Goal: Information Seeking & Learning: Learn about a topic

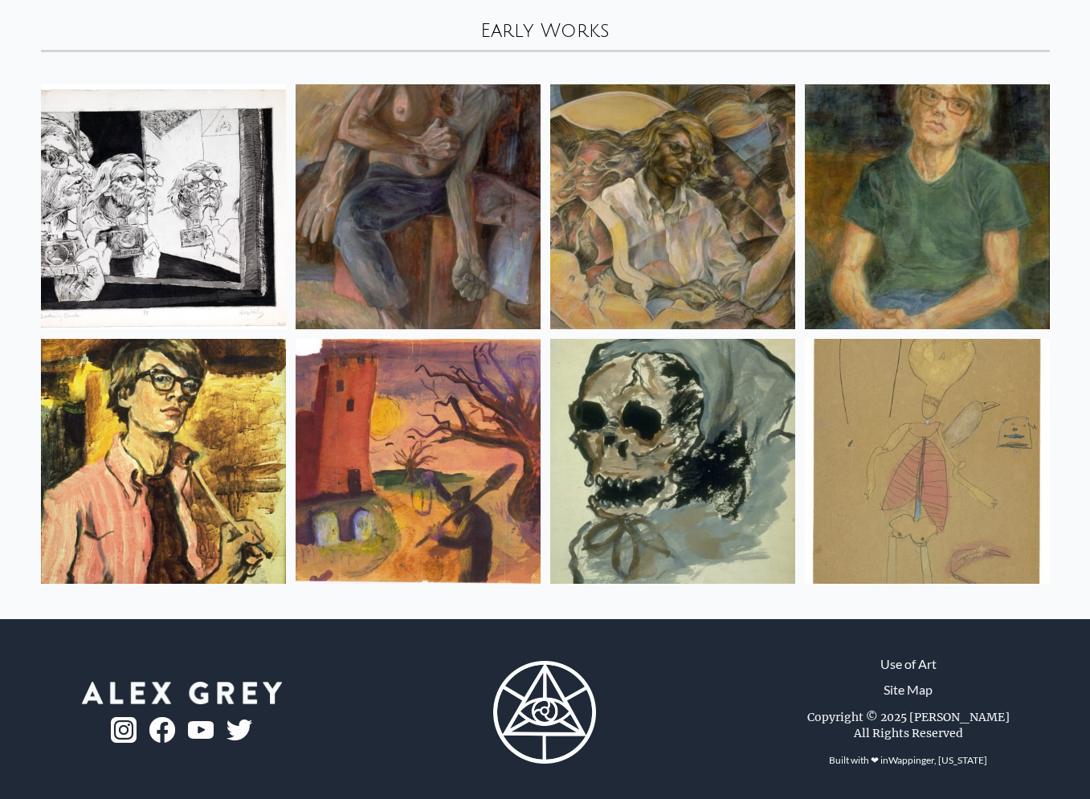
scroll to position [101, 0]
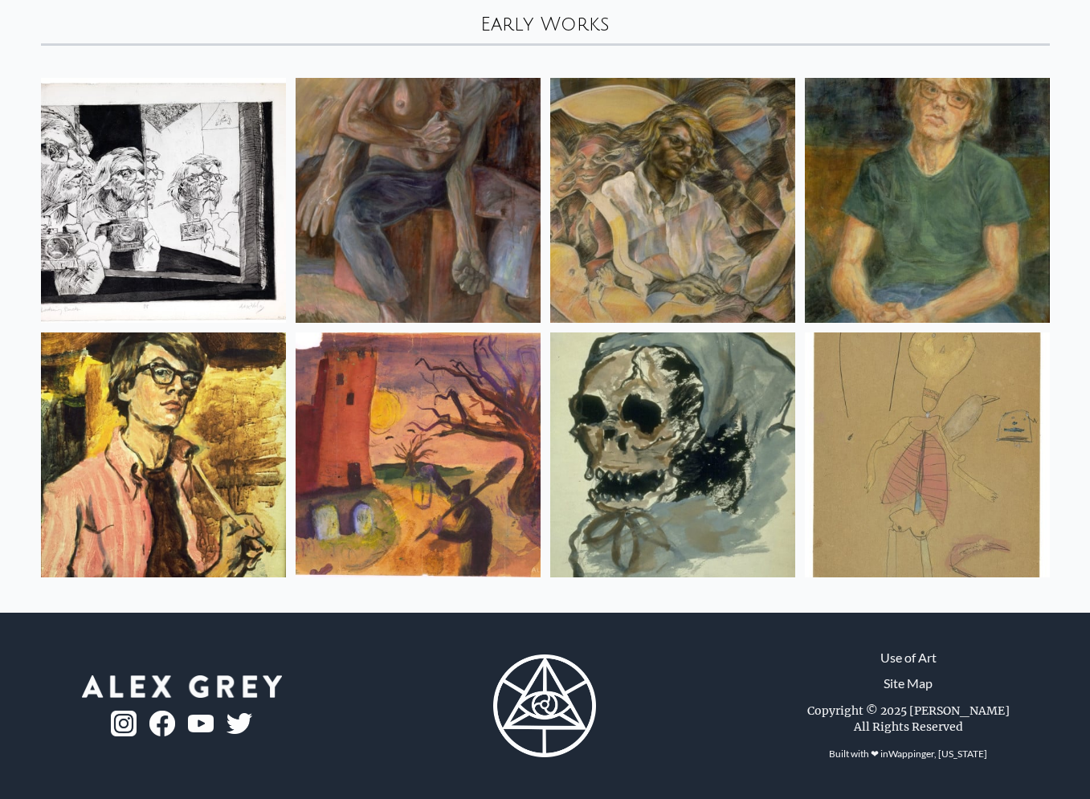
click at [608, 200] on img at bounding box center [672, 200] width 245 height 245
click at [447, 211] on img at bounding box center [418, 200] width 245 height 245
click at [234, 235] on img at bounding box center [163, 200] width 245 height 245
click at [957, 383] on img at bounding box center [927, 455] width 245 height 245
click at [609, 417] on img at bounding box center [672, 455] width 245 height 245
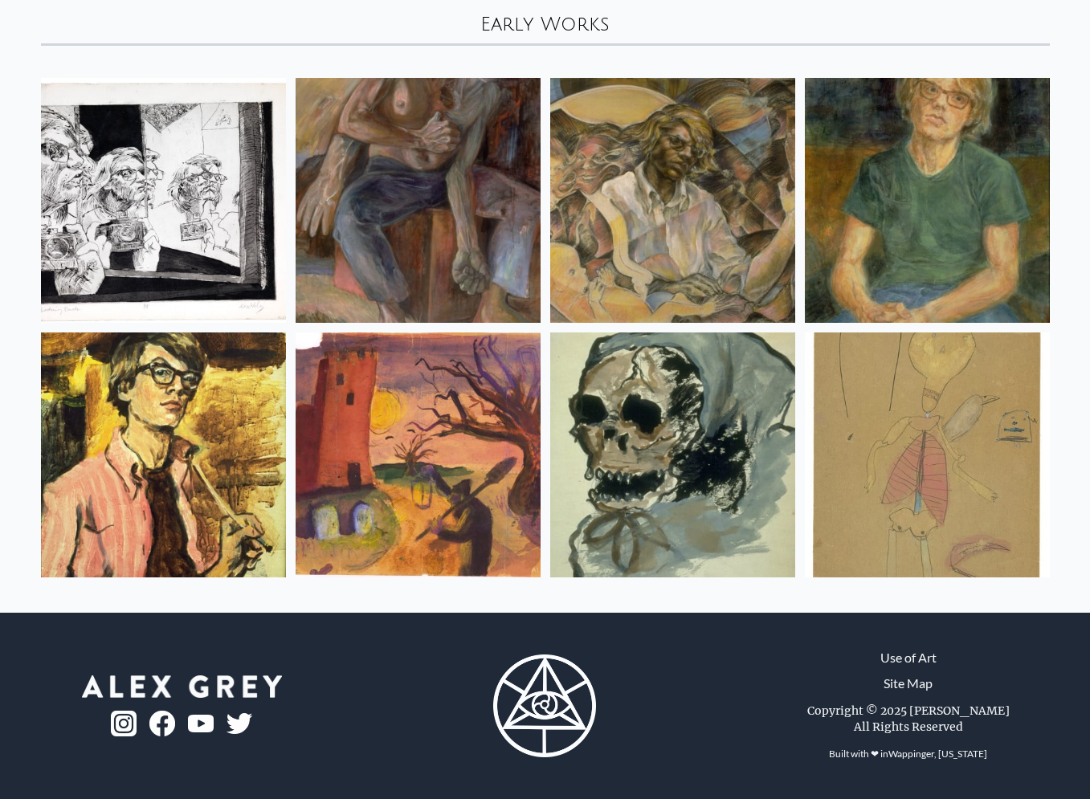
click at [444, 437] on img at bounding box center [418, 455] width 245 height 245
click at [261, 444] on img at bounding box center [163, 455] width 245 height 245
click at [887, 199] on img at bounding box center [927, 200] width 245 height 245
click at [843, 195] on img at bounding box center [927, 200] width 245 height 245
click at [714, 220] on img at bounding box center [672, 200] width 245 height 245
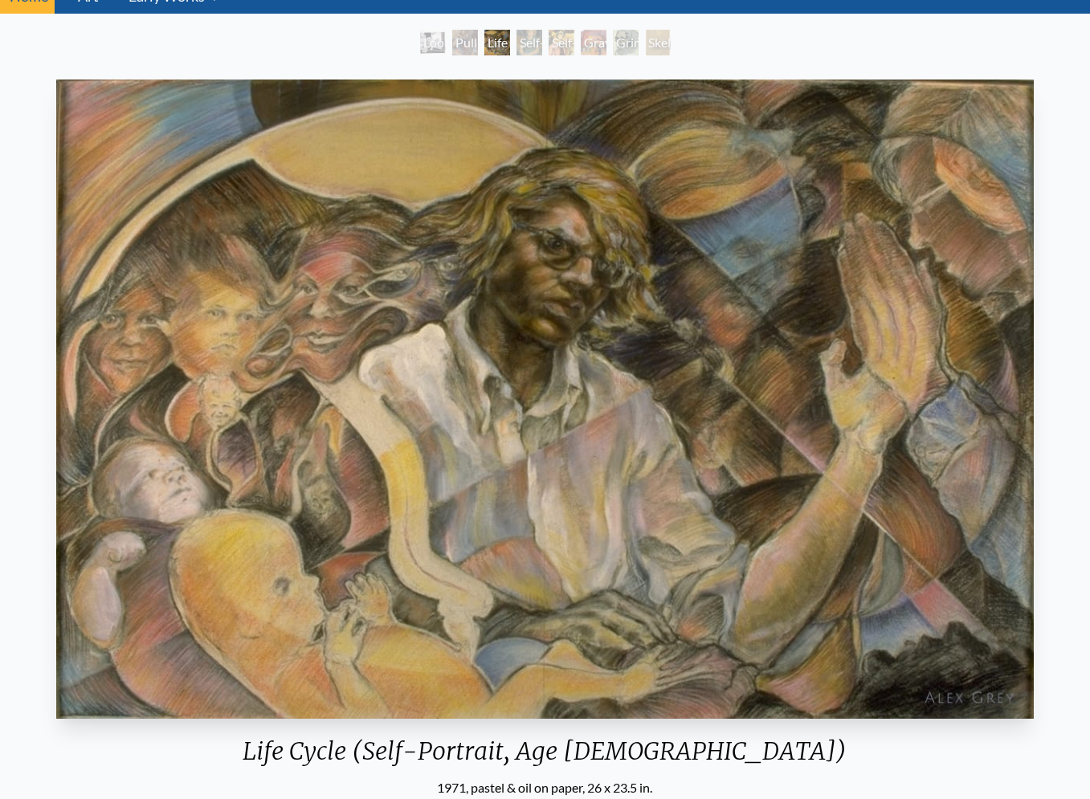
scroll to position [74, 0]
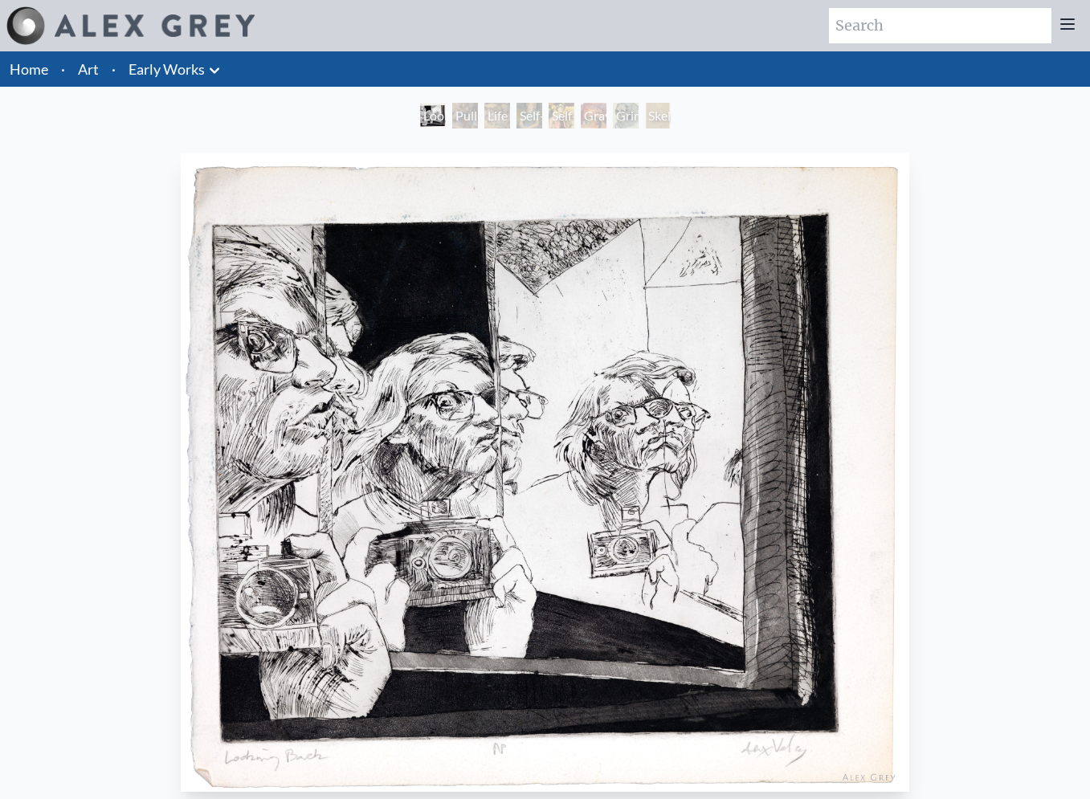
click at [310, 370] on img "1 / 8" at bounding box center [545, 472] width 729 height 639
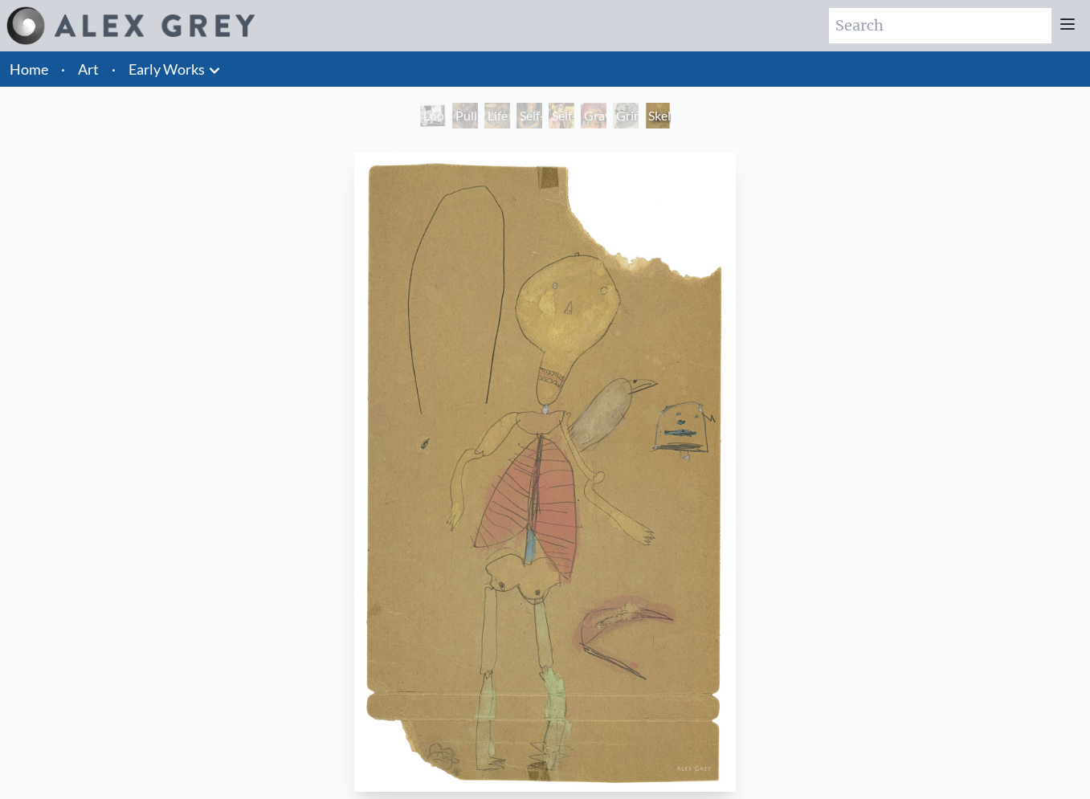
scroll to position [25, 0]
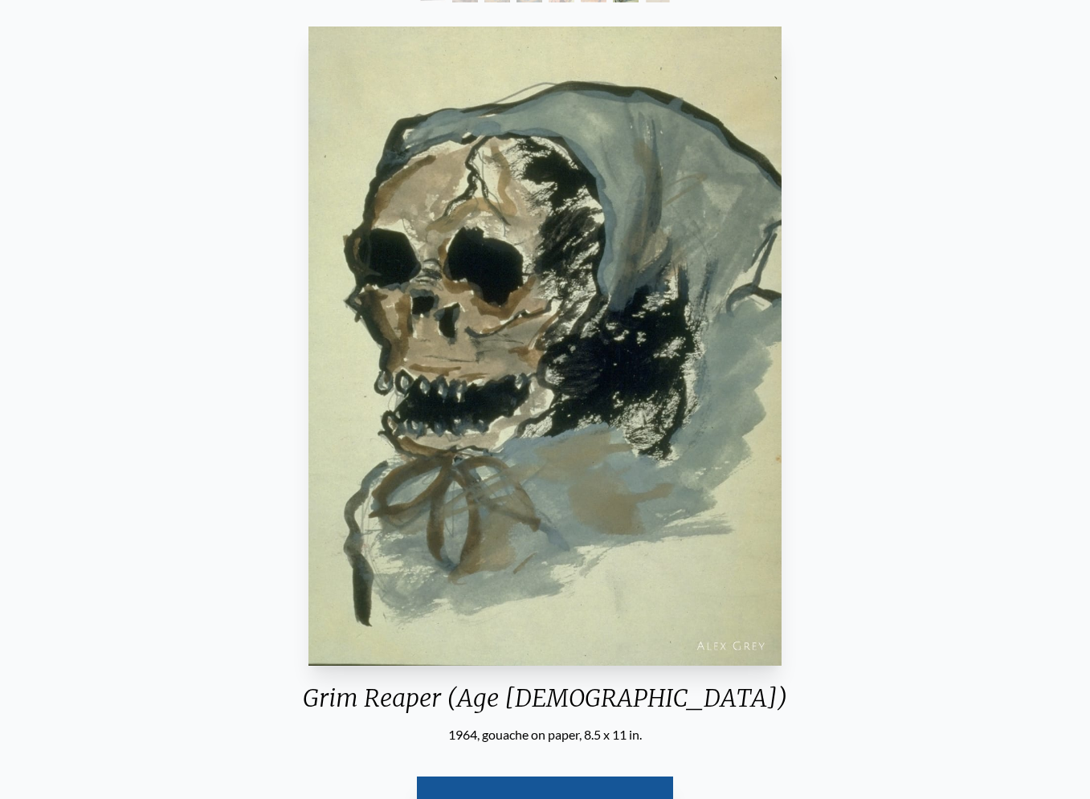
scroll to position [35, 0]
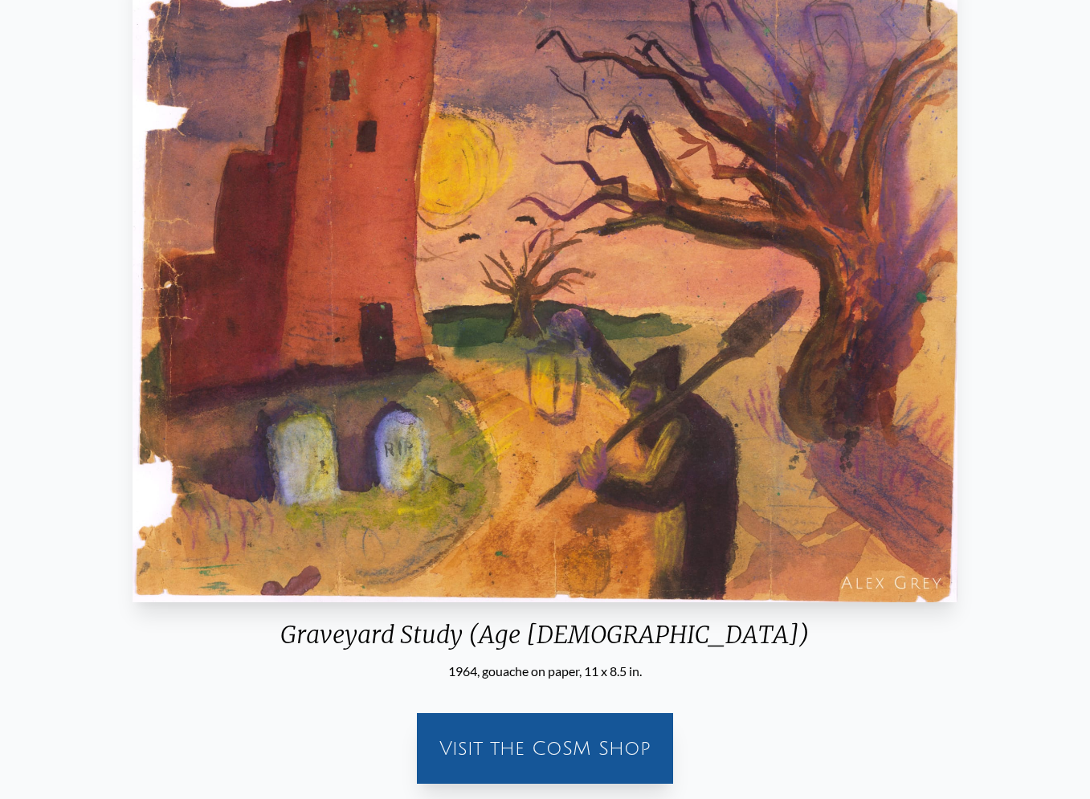
scroll to position [147, 0]
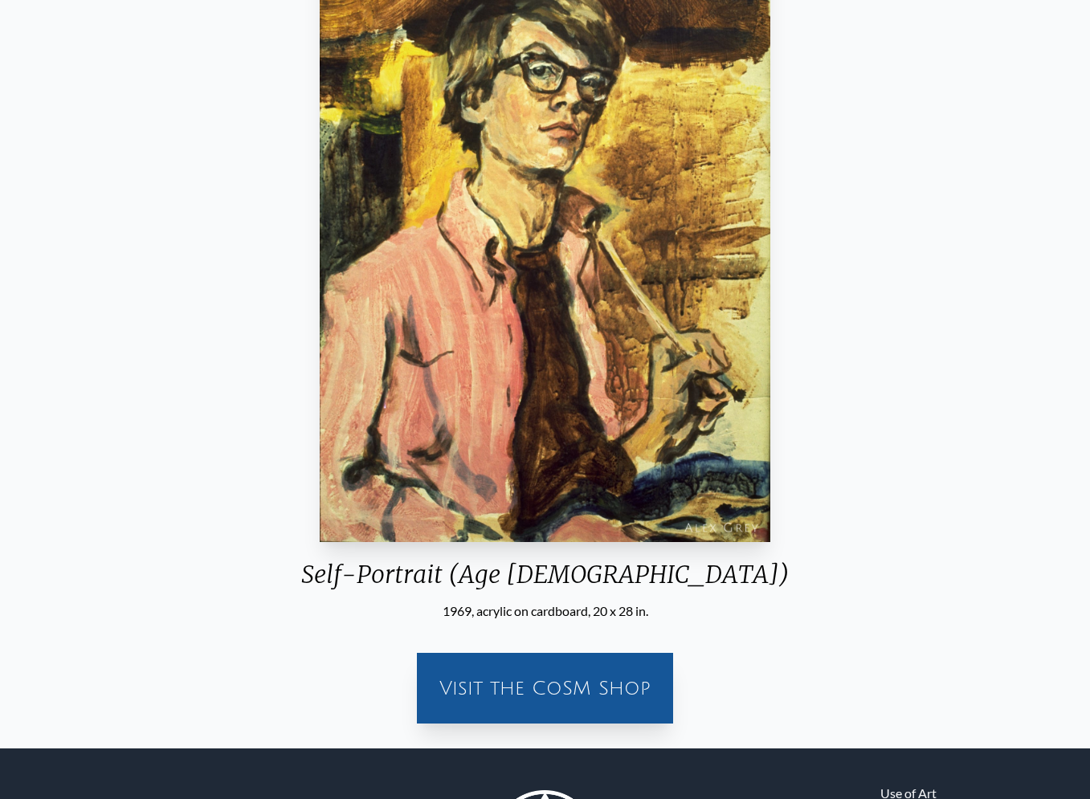
scroll to position [143, 0]
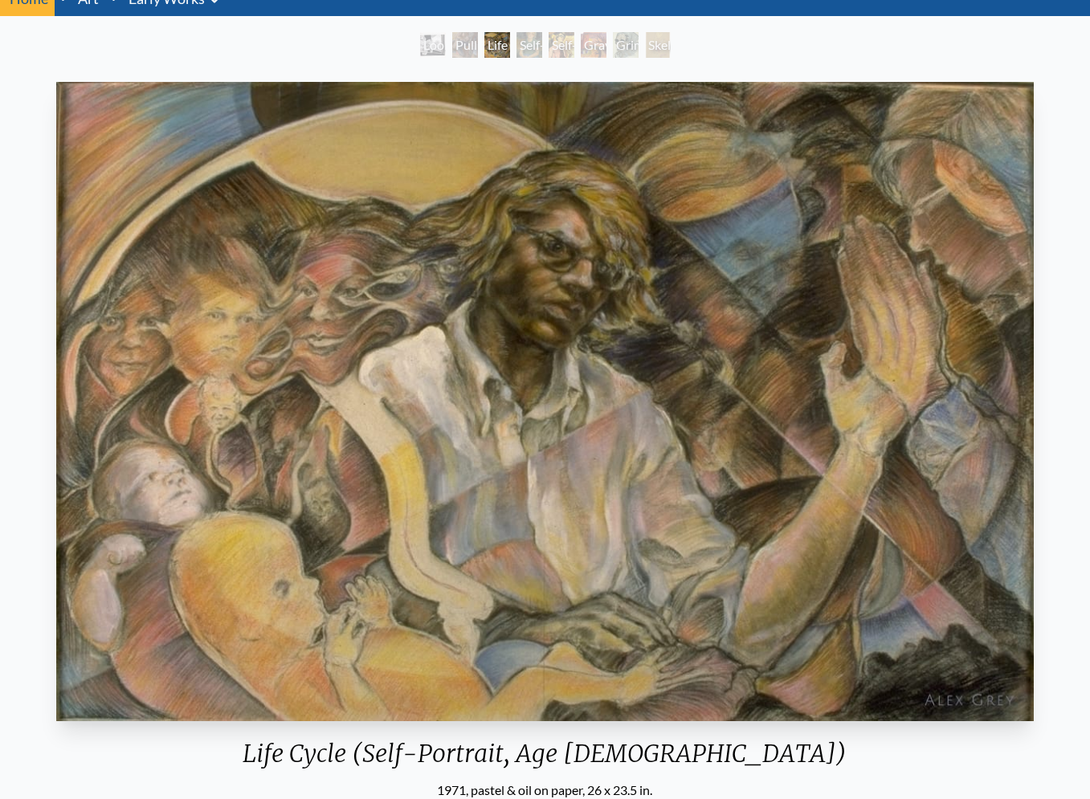
scroll to position [54, 0]
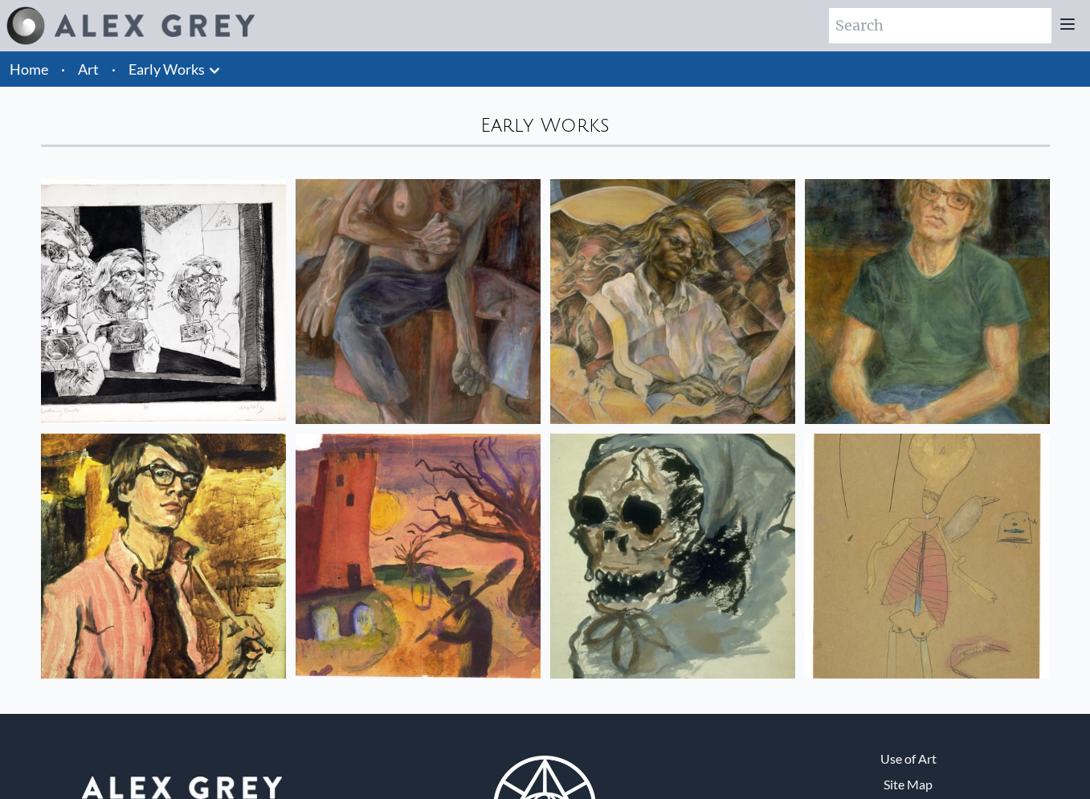
scroll to position [102, 0]
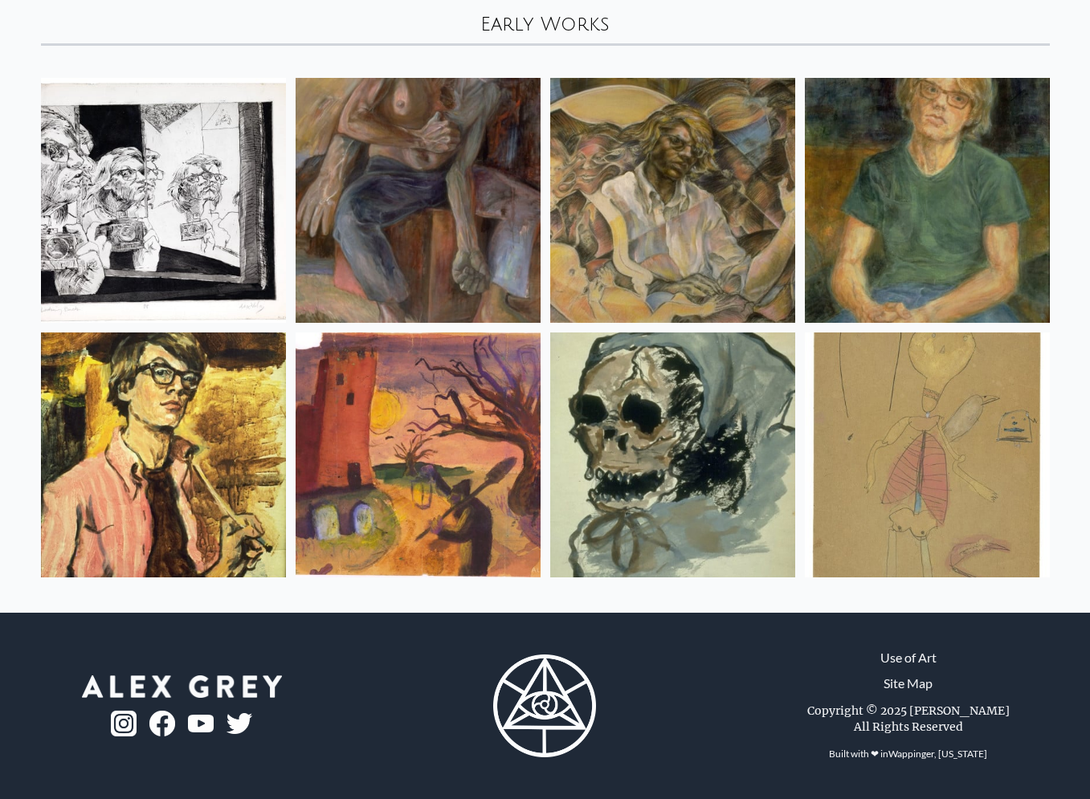
click at [481, 244] on img at bounding box center [418, 200] width 245 height 245
click at [183, 200] on img at bounding box center [163, 200] width 245 height 245
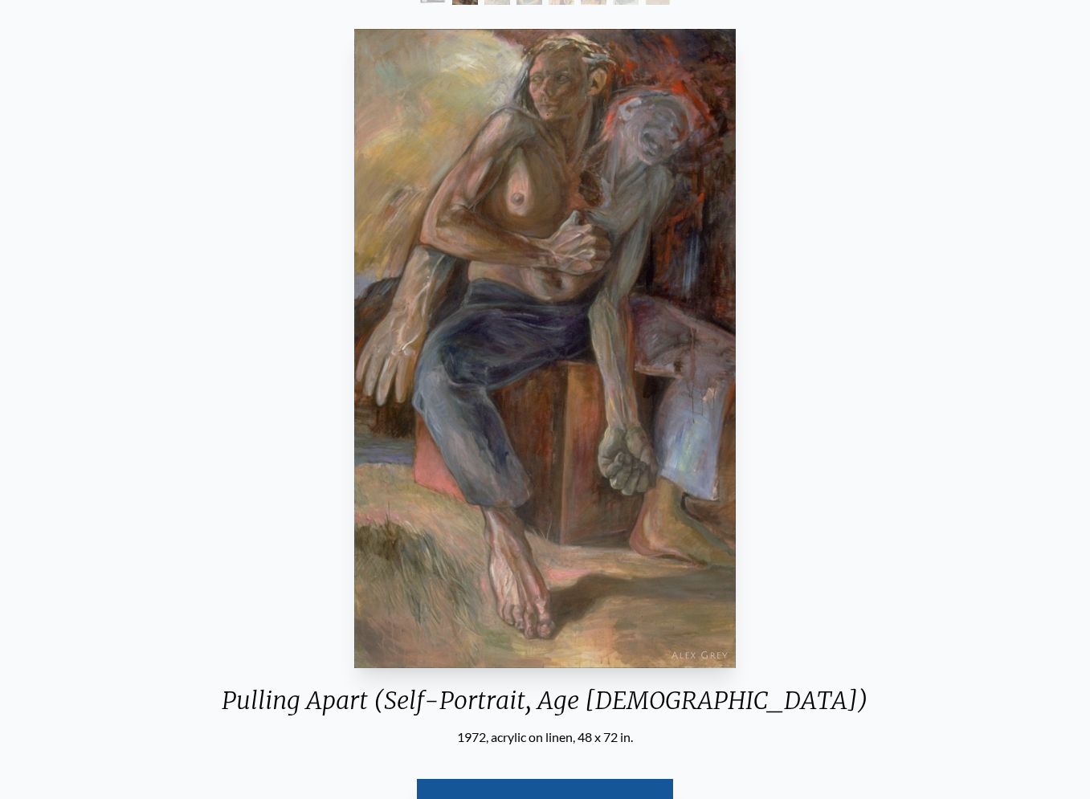
scroll to position [122, 0]
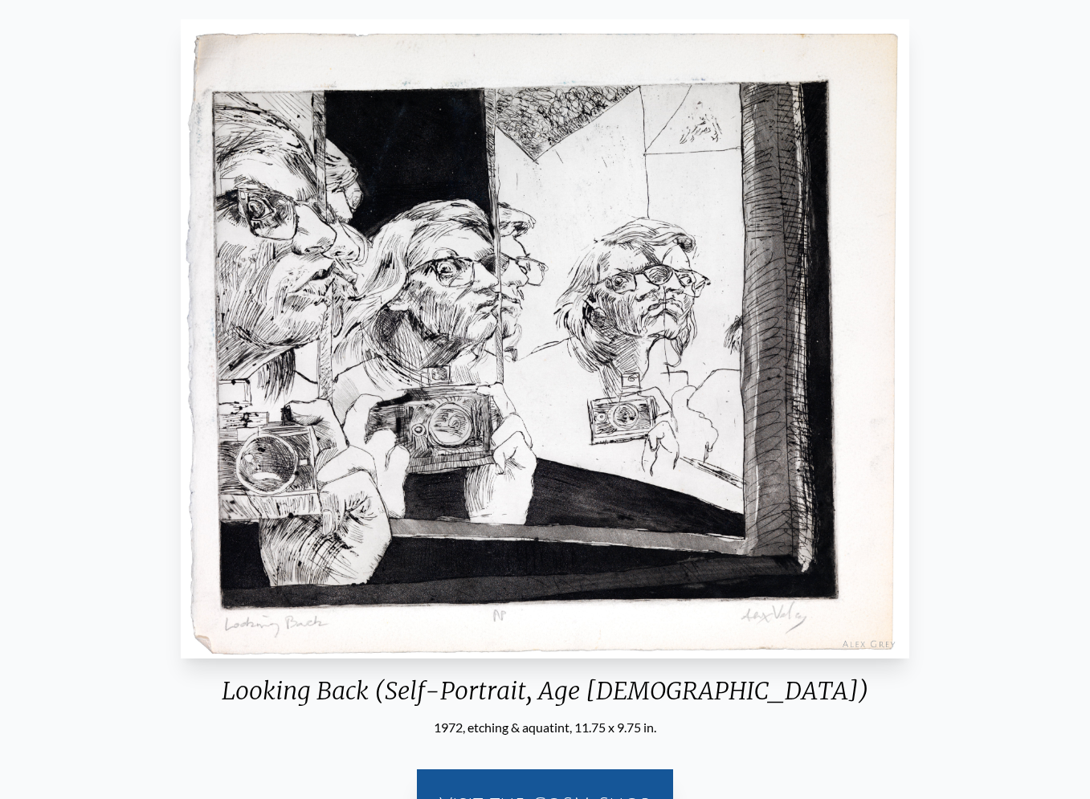
scroll to position [39, 0]
